Goal: Transaction & Acquisition: Purchase product/service

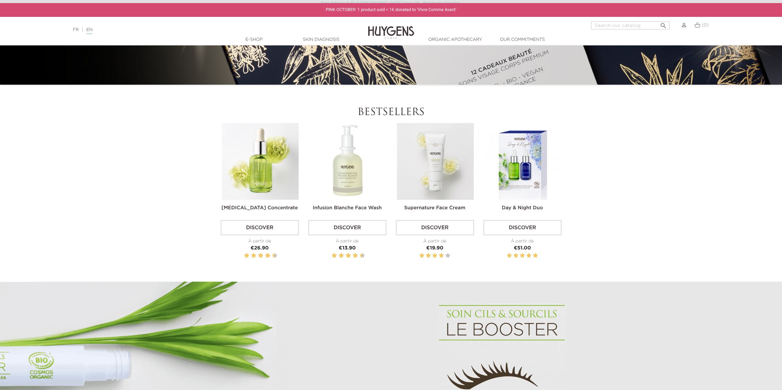
scroll to position [246, 0]
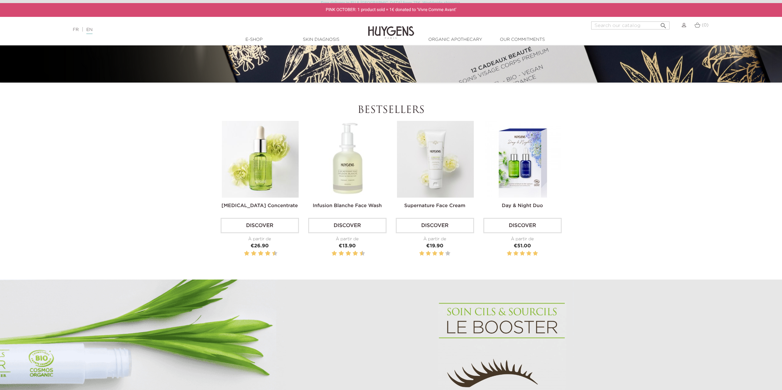
click at [346, 227] on link "Discover" at bounding box center [347, 225] width 78 height 15
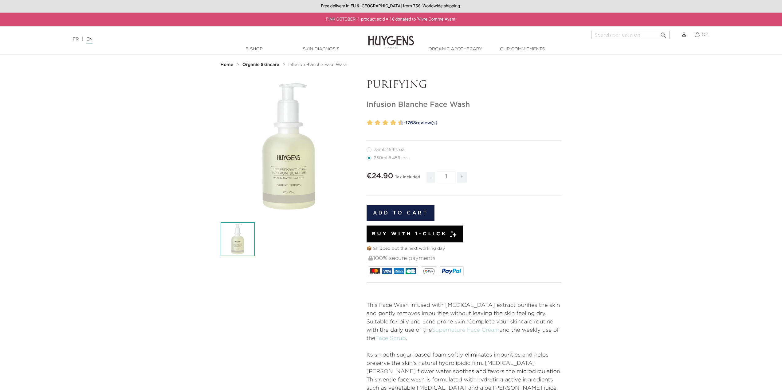
click at [403, 212] on button "Add to cart" at bounding box center [400, 213] width 68 height 16
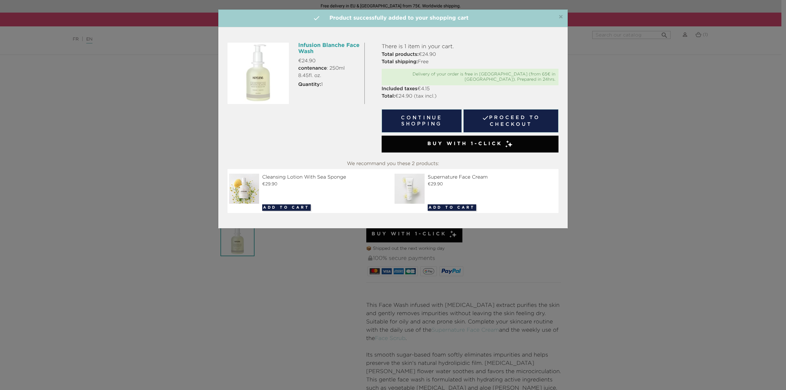
click at [518, 116] on link " Proceed to checkout" at bounding box center [510, 120] width 95 height 23
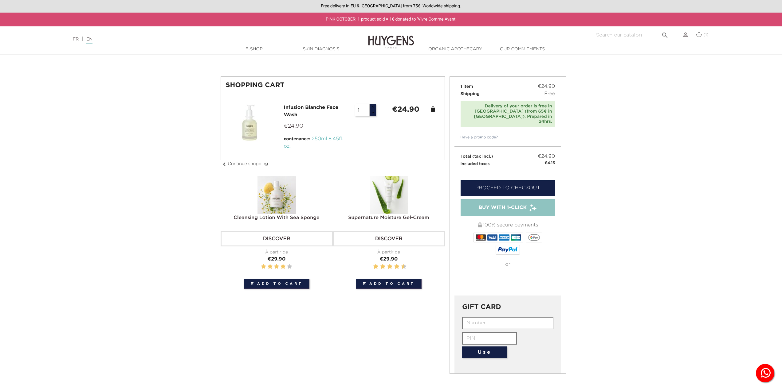
click at [504, 174] on div "Proceed to checkout 100% secure payments or" at bounding box center [507, 235] width 107 height 122
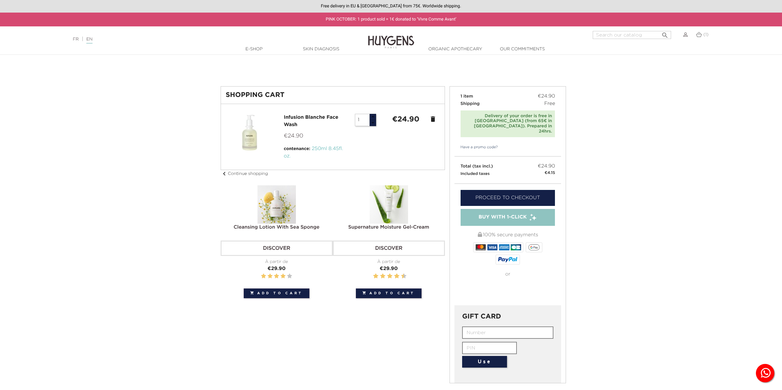
click at [503, 190] on link "Proceed to checkout" at bounding box center [507, 198] width 95 height 16
